Goal: Task Accomplishment & Management: Manage account settings

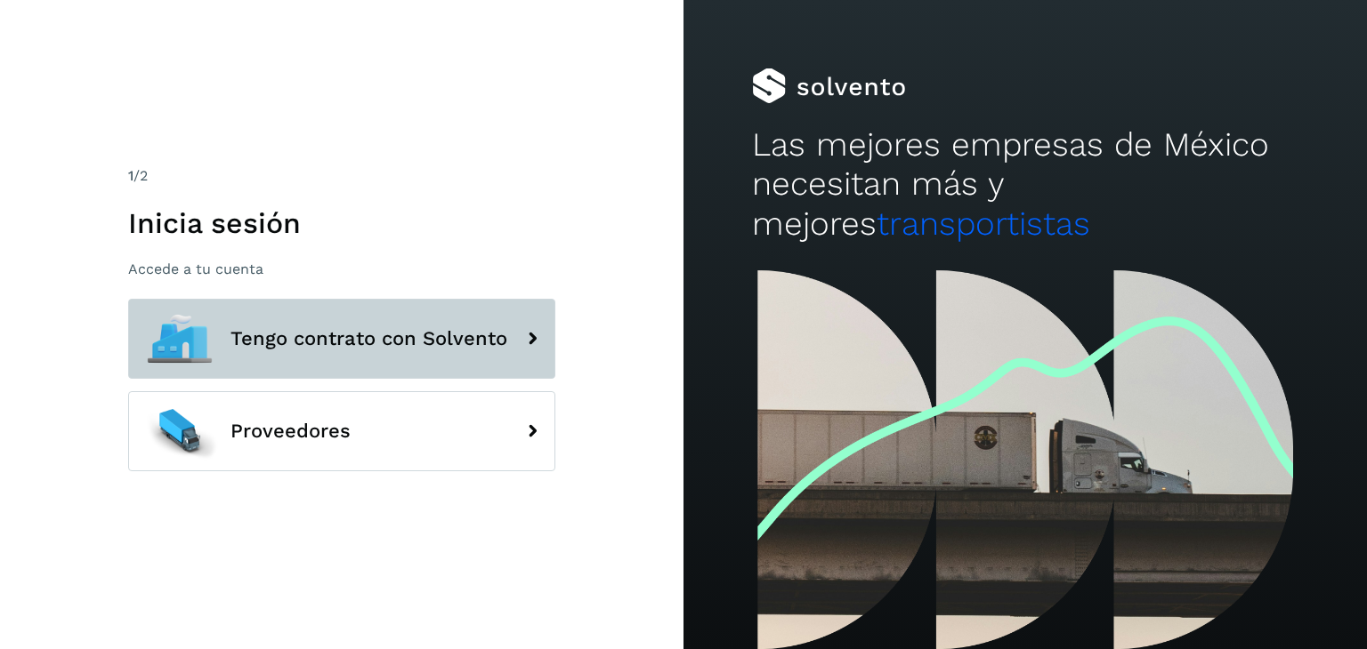
click at [344, 321] on button "Tengo contrato con Solvento" at bounding box center [341, 339] width 427 height 80
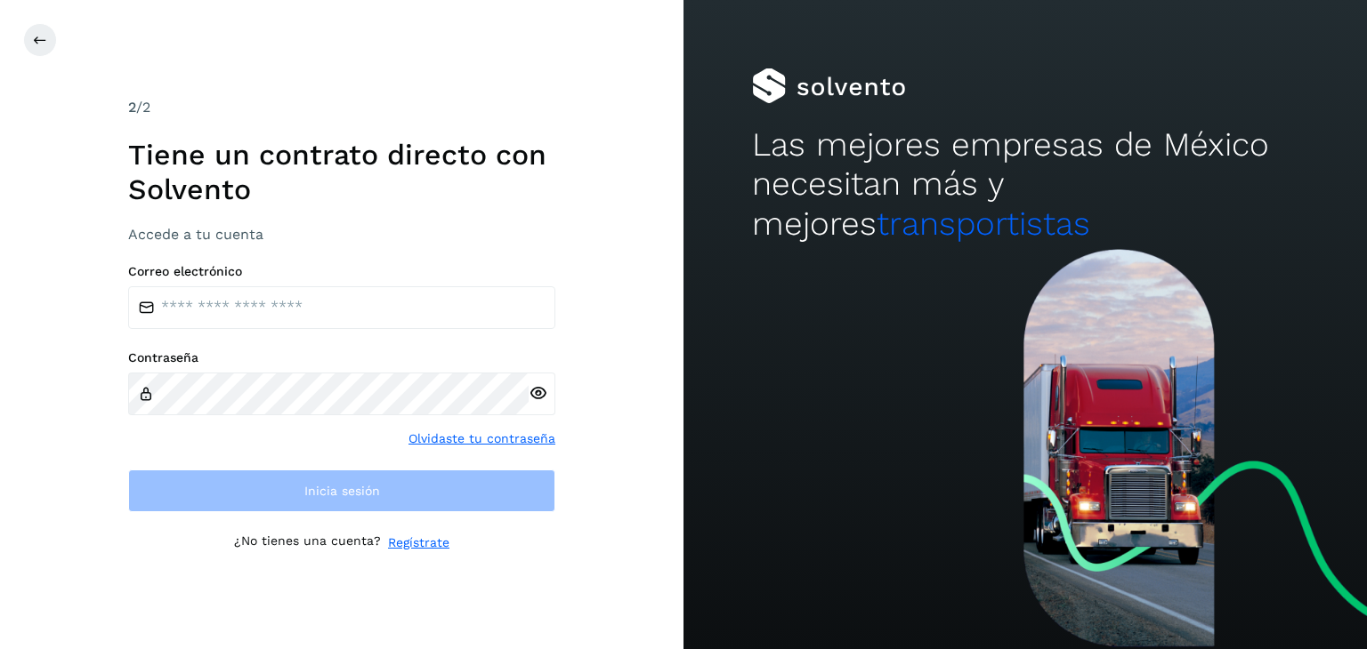
click at [257, 343] on div "Correo electrónico Contraseña Olvidaste tu contraseña Inicia sesión" at bounding box center [341, 387] width 427 height 247
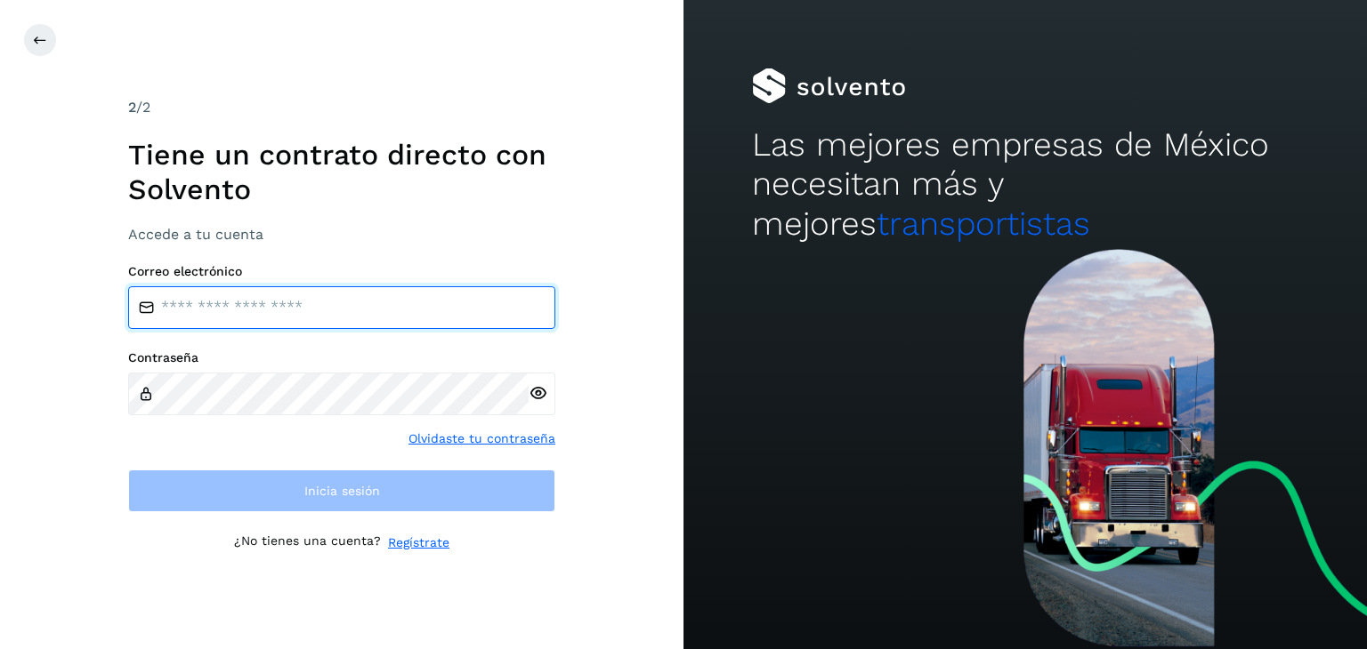
click at [247, 312] on input "email" at bounding box center [341, 307] width 427 height 43
type input "**********"
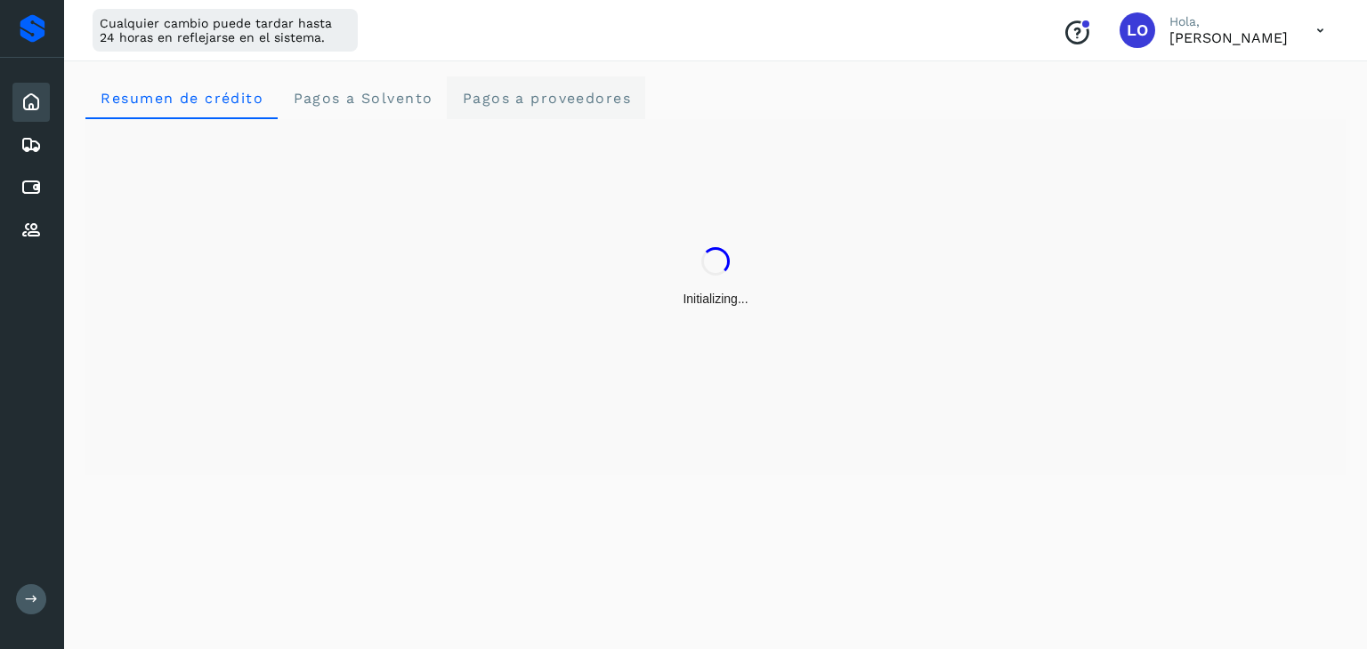
click at [577, 78] on proveedores "Pagos a proveedores" at bounding box center [546, 98] width 198 height 43
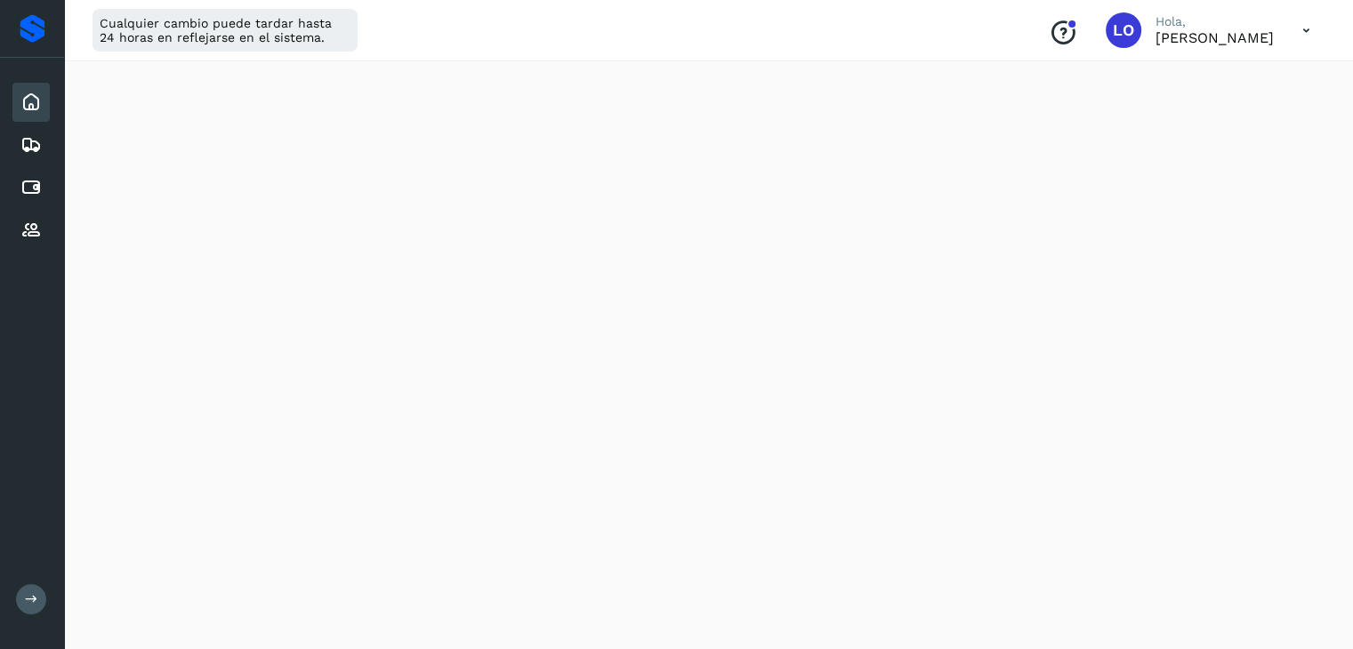
scroll to position [712, 0]
click at [28, 108] on icon at bounding box center [30, 102] width 21 height 21
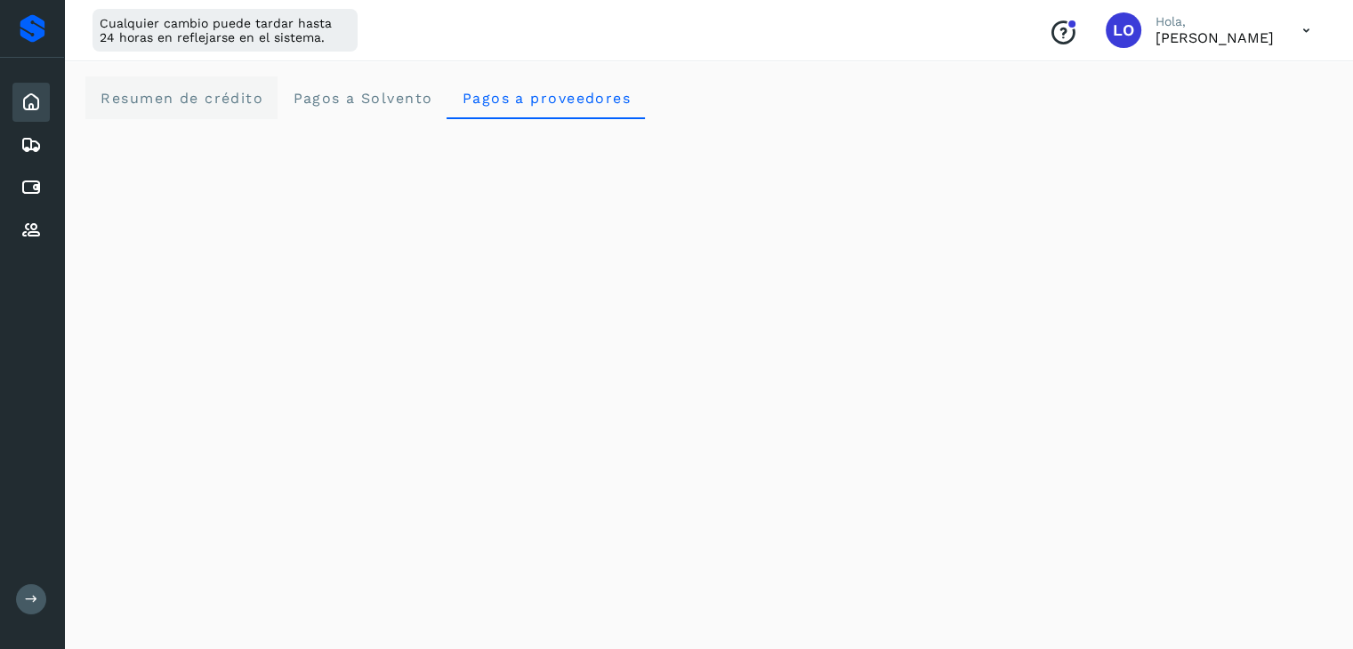
click at [186, 101] on span "Resumen de crédito" at bounding box center [182, 98] width 164 height 17
